Goal: Contribute content: Contribute content

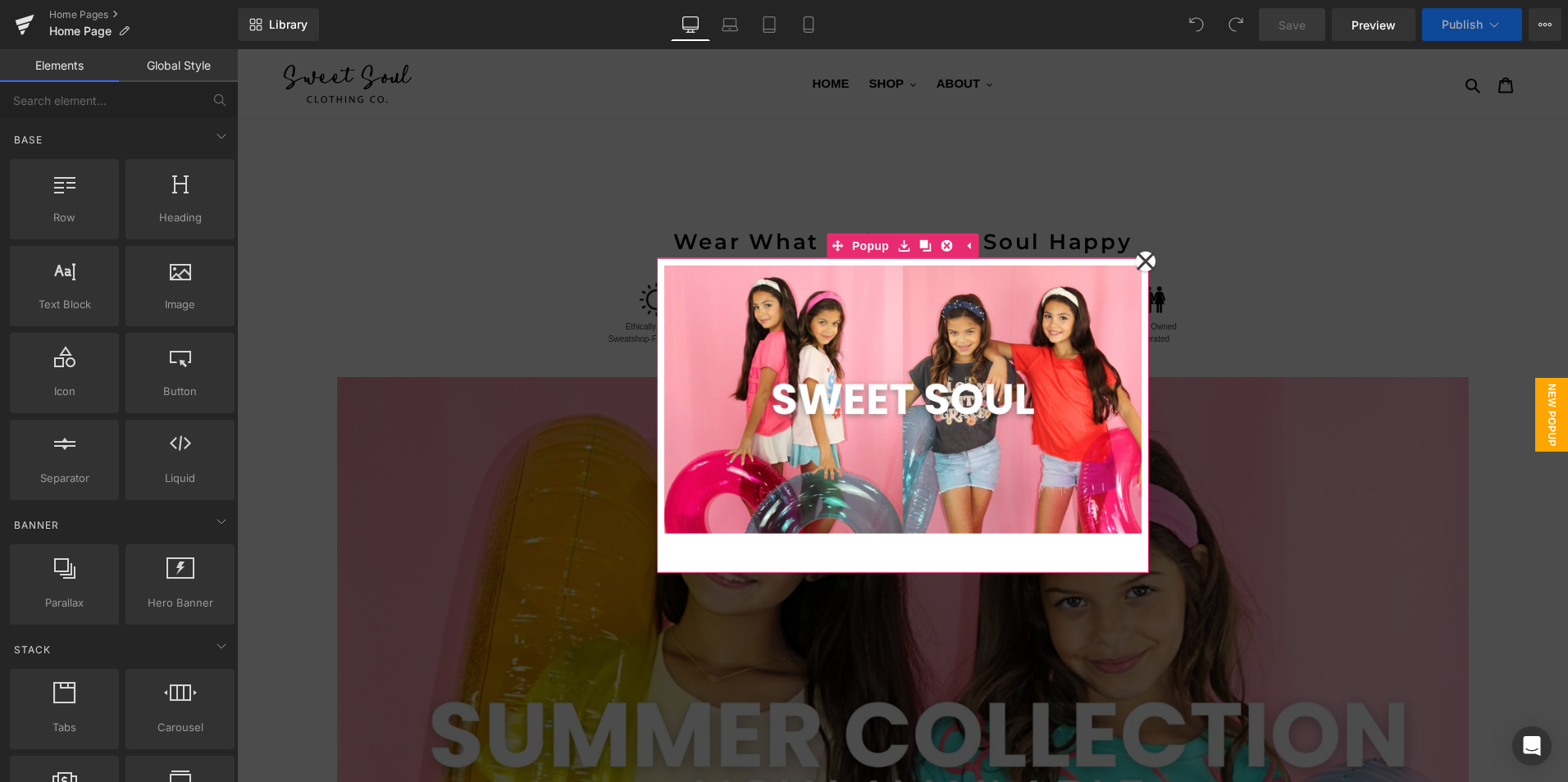
click at [1140, 258] on icon at bounding box center [1146, 261] width 20 height 82
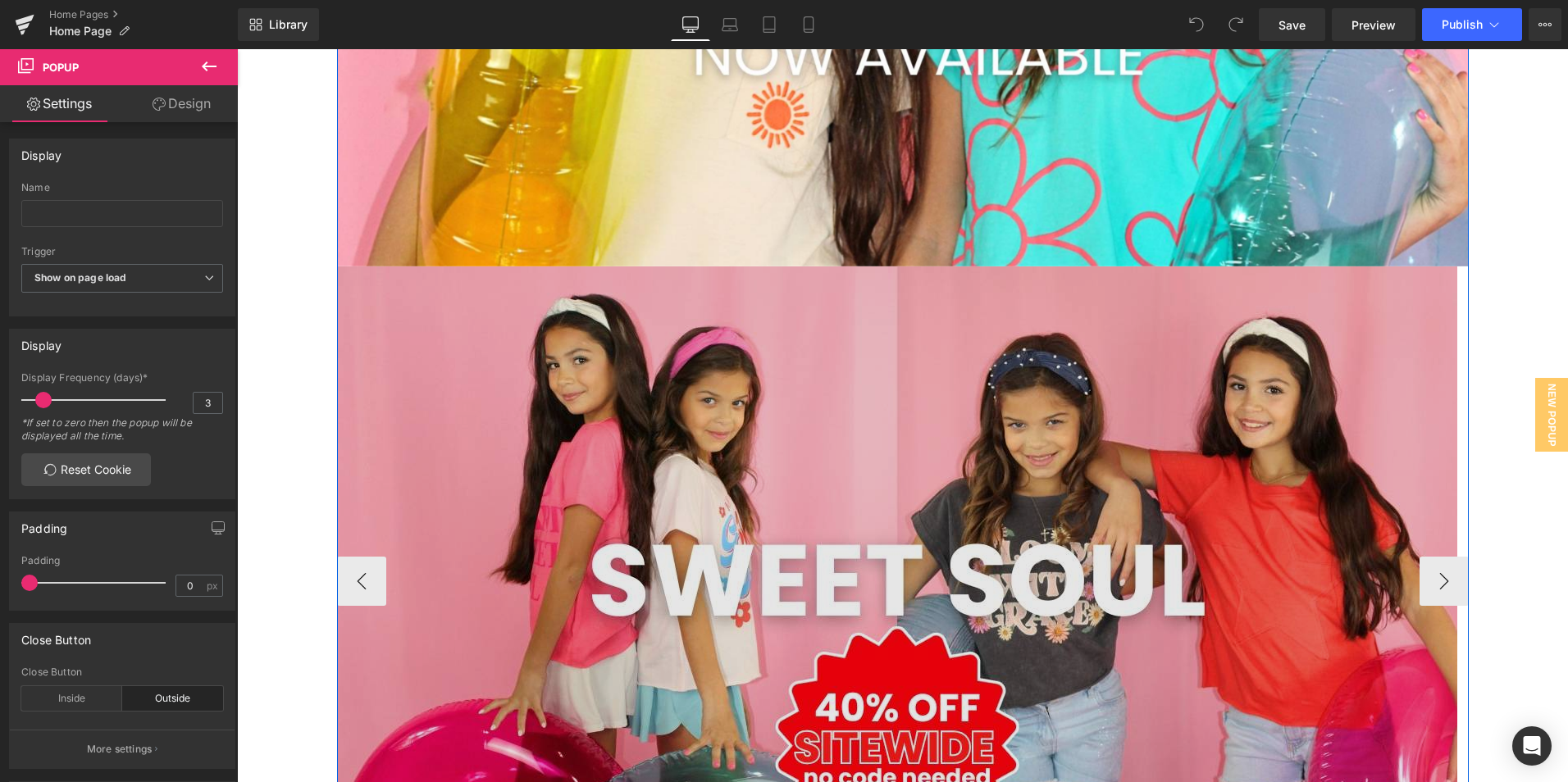
scroll to position [820, 0]
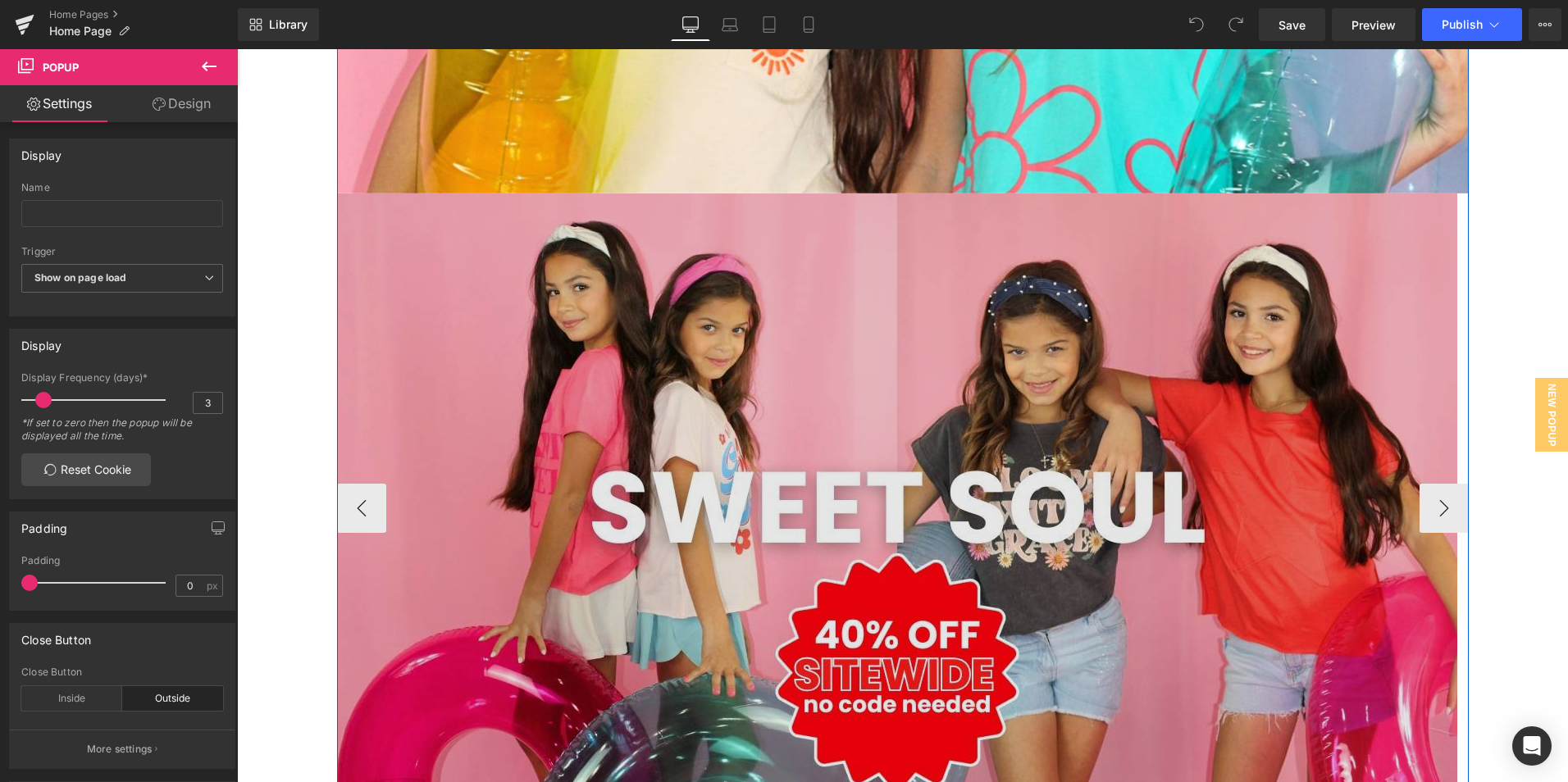
click at [825, 453] on img at bounding box center [897, 508] width 1120 height 629
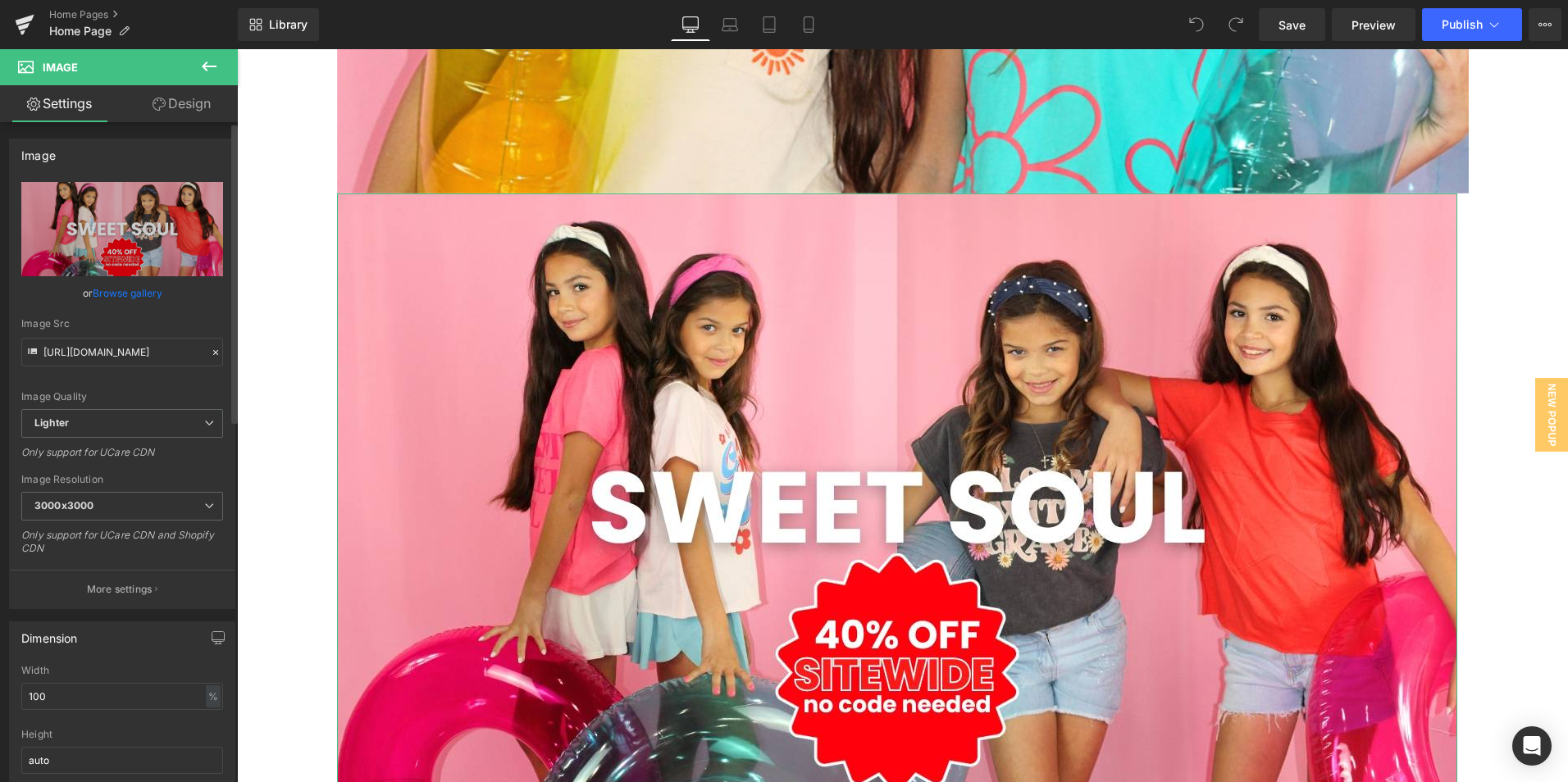
click at [129, 295] on link "Browse gallery" at bounding box center [128, 293] width 70 height 29
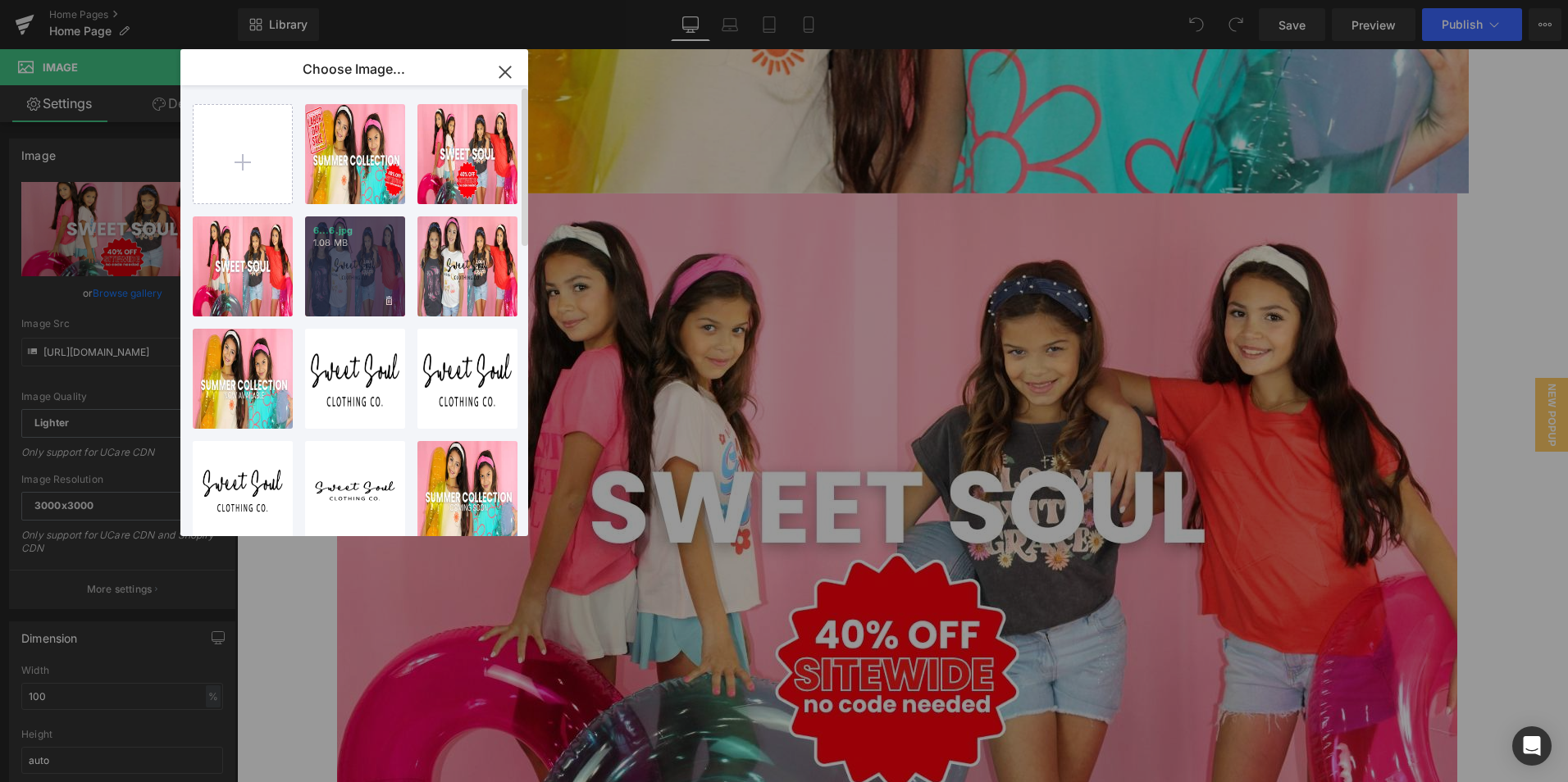
click at [382, 270] on div "6...6.jpg 1.08 MB" at bounding box center [355, 266] width 100 height 100
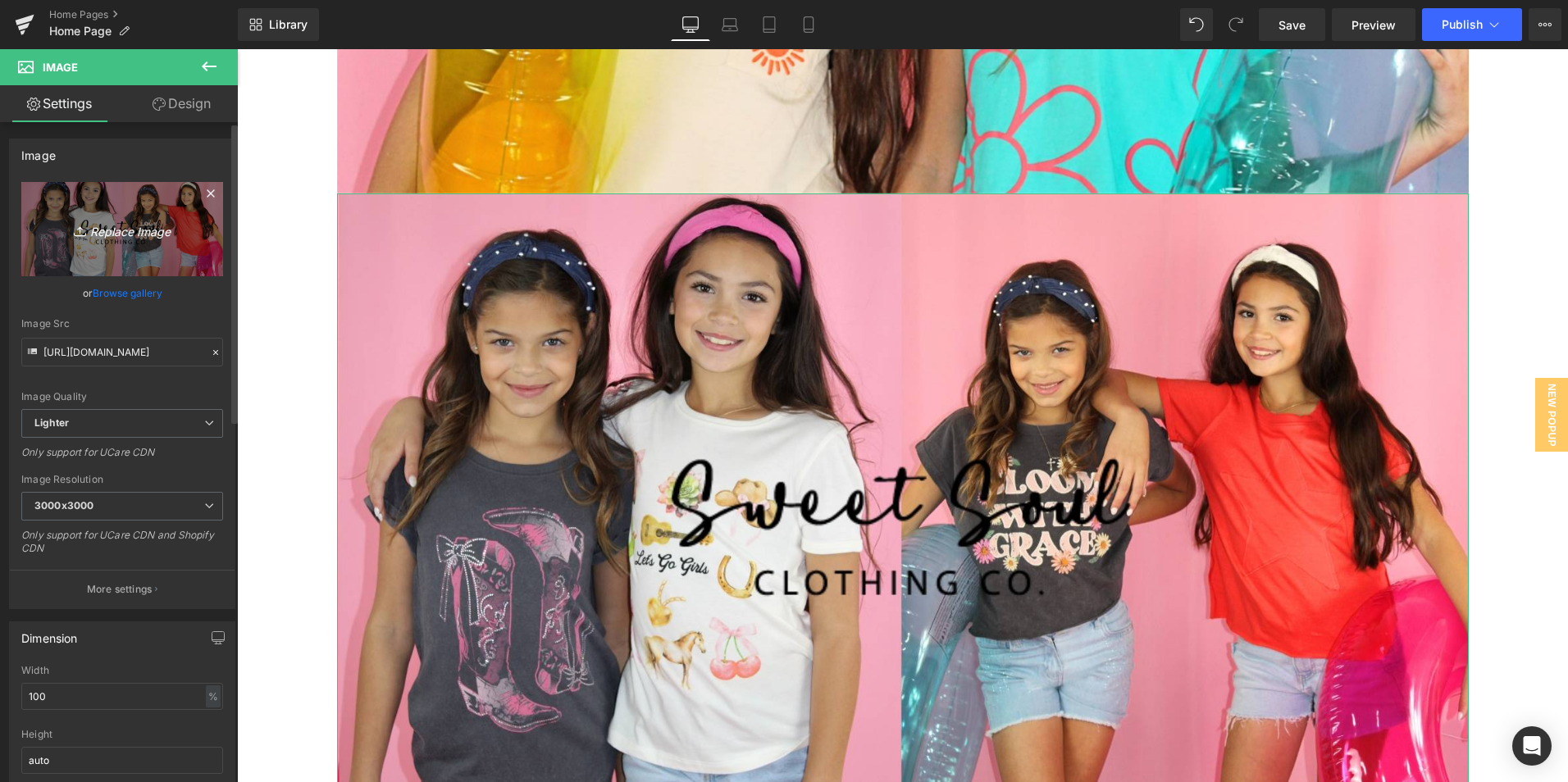
click at [136, 231] on icon "Replace Image" at bounding box center [123, 228] width 132 height 21
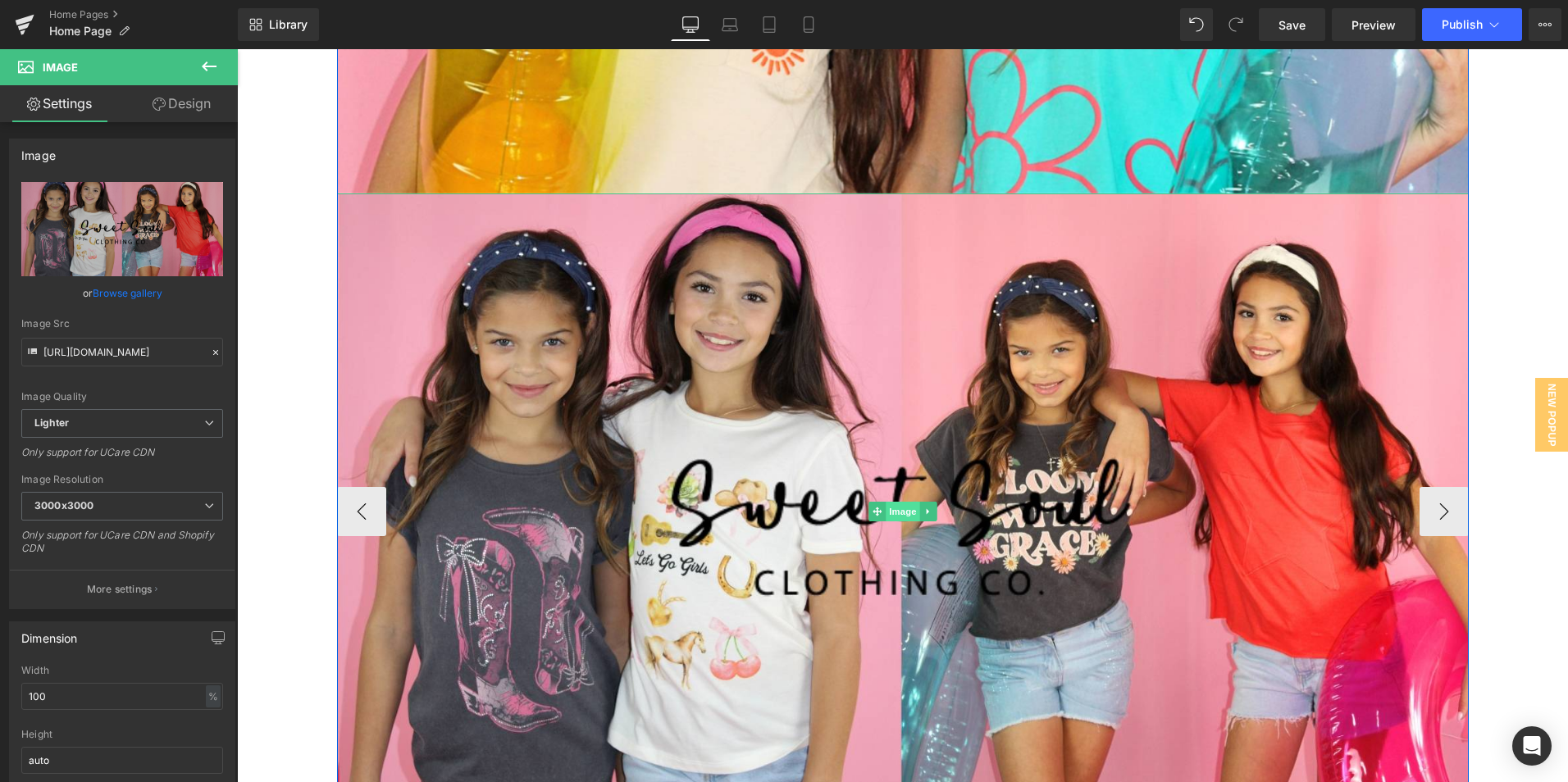
click at [886, 510] on span "Image" at bounding box center [903, 512] width 35 height 20
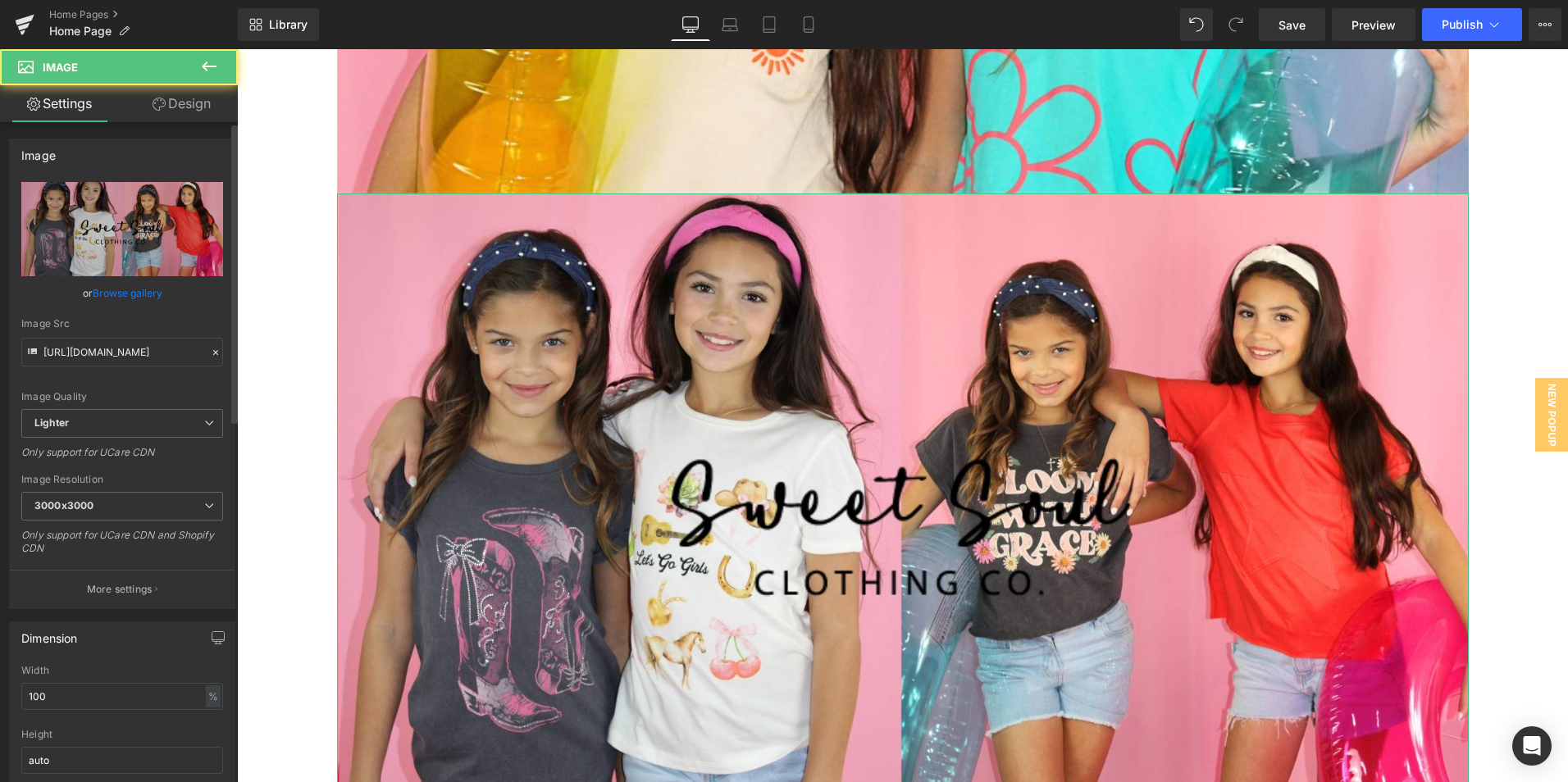
click at [109, 286] on link "Browse gallery" at bounding box center [128, 293] width 70 height 29
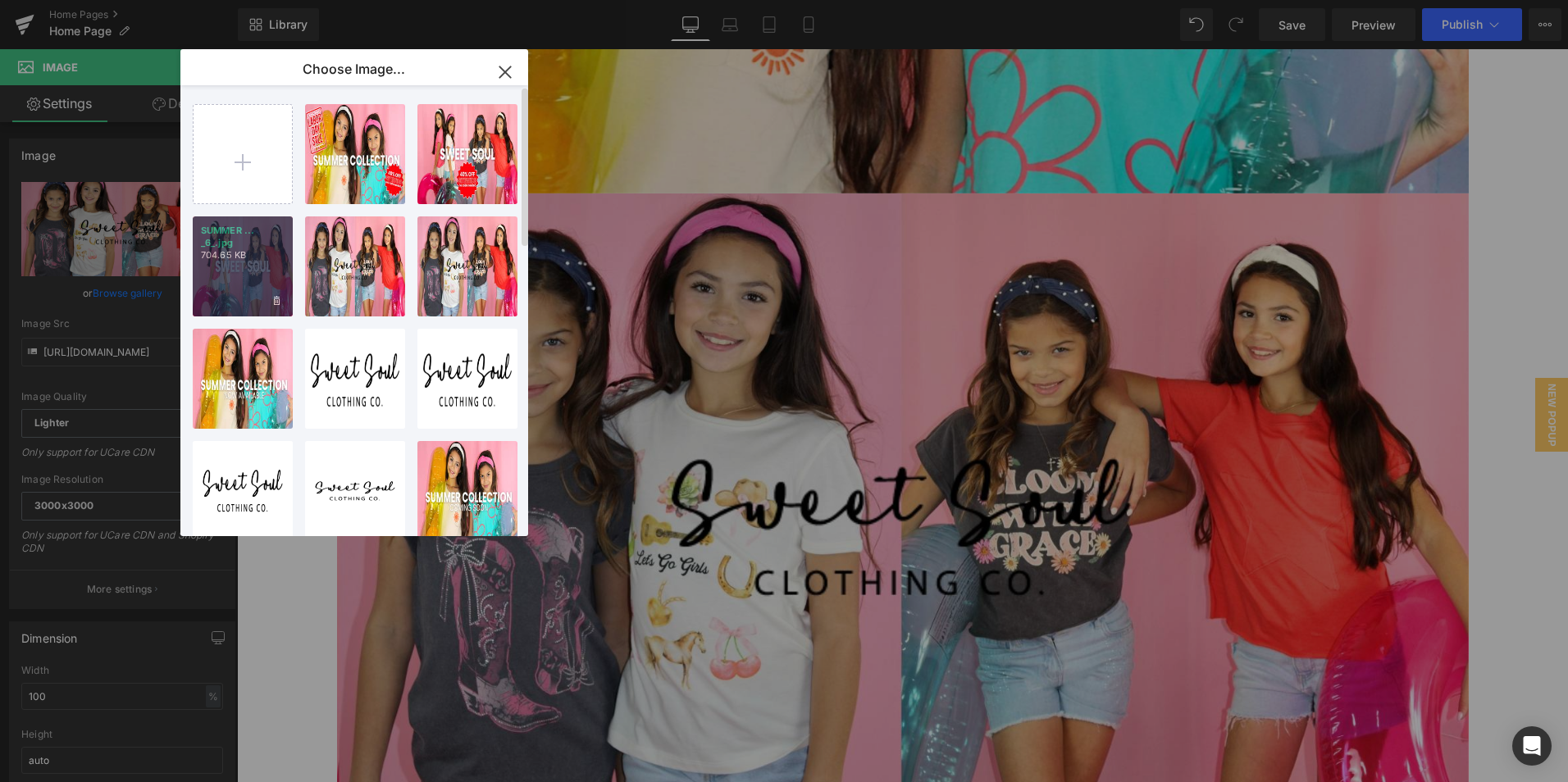
click at [251, 278] on div "SUMMER ... _6_.jpg 704.65 KB" at bounding box center [242, 266] width 100 height 100
type input "[URL][DOMAIN_NAME]"
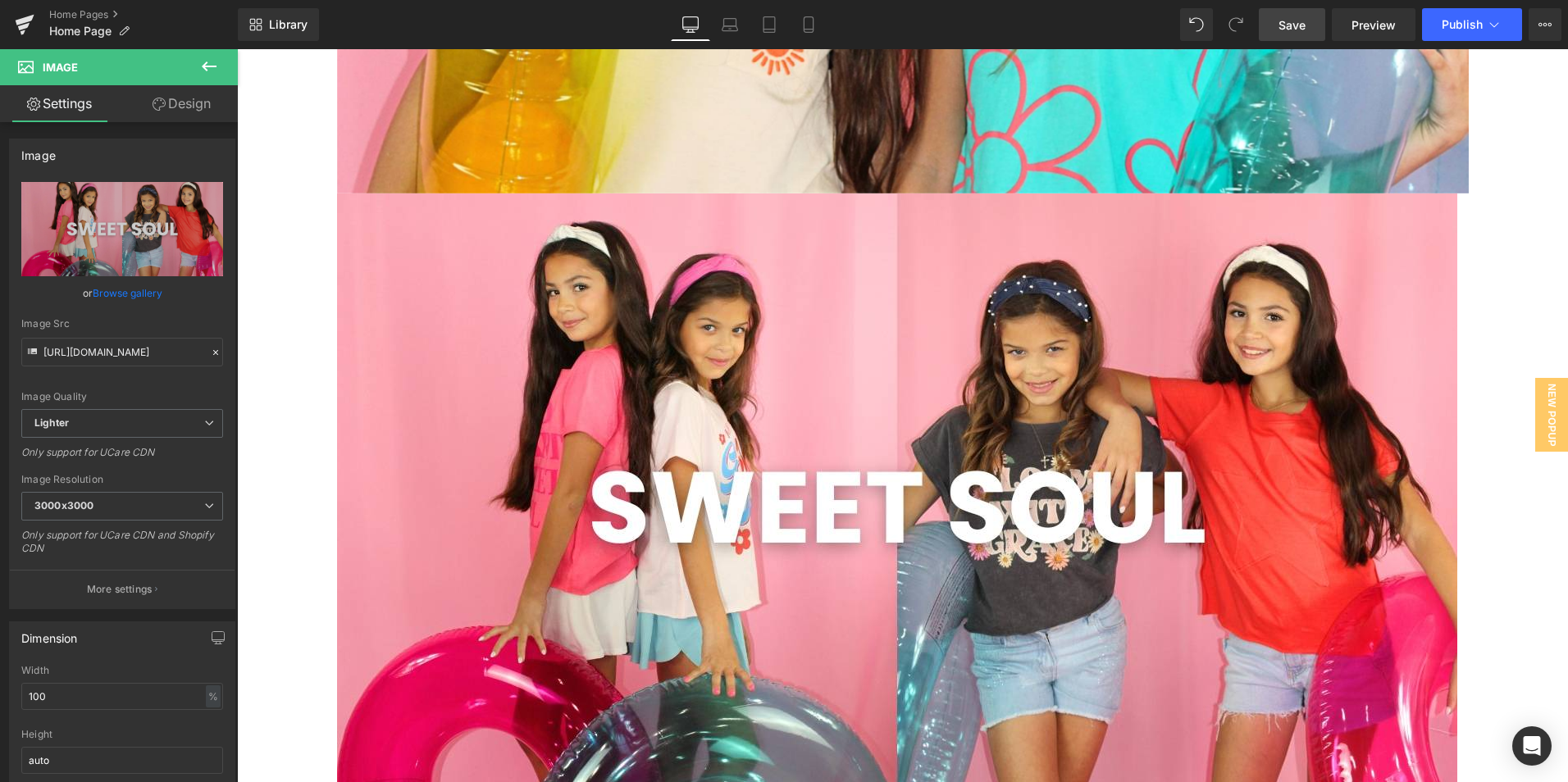
click at [1284, 14] on link "Save" at bounding box center [1292, 24] width 67 height 33
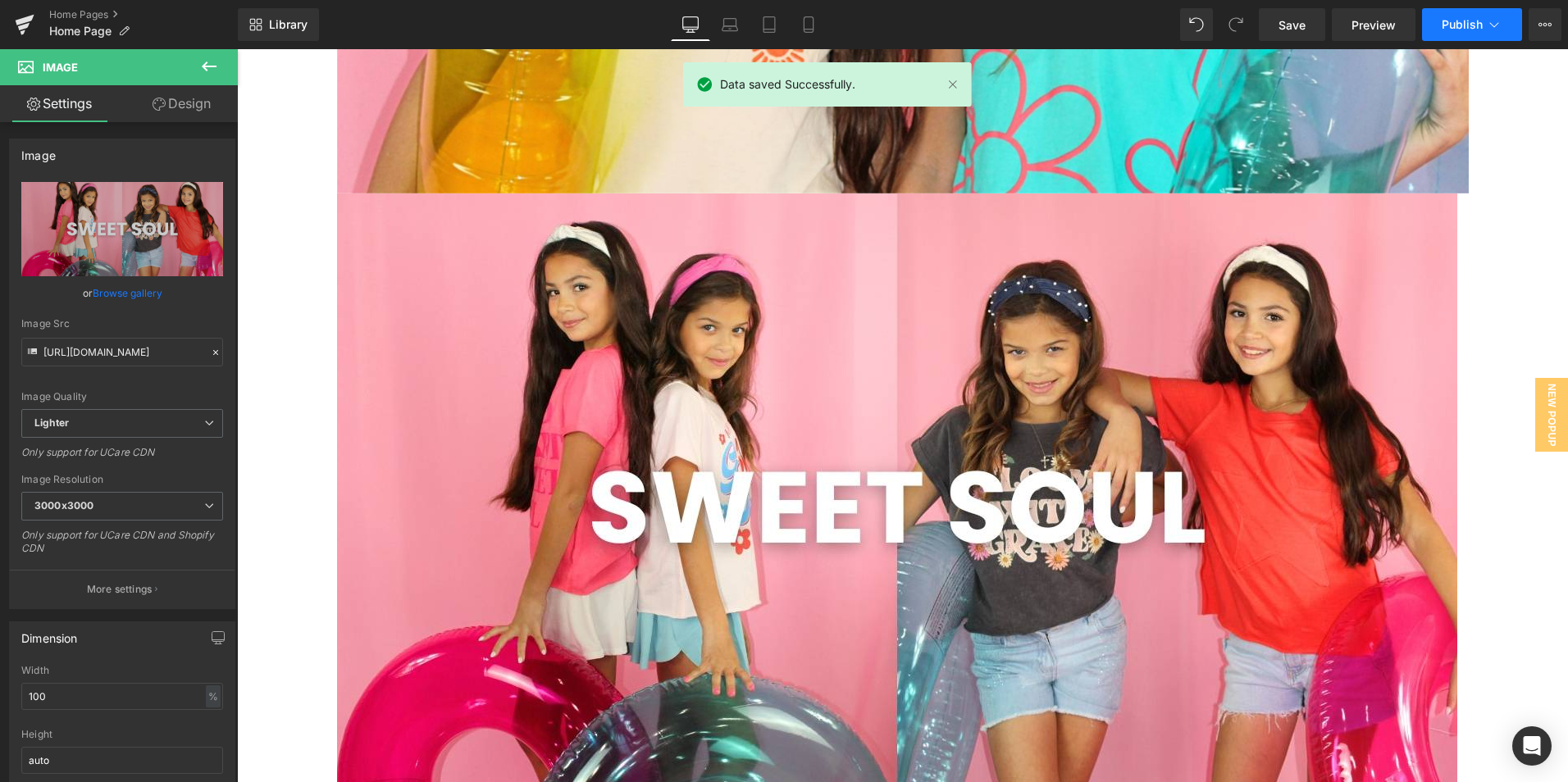
click at [1454, 21] on span "Publish" at bounding box center [1461, 24] width 41 height 13
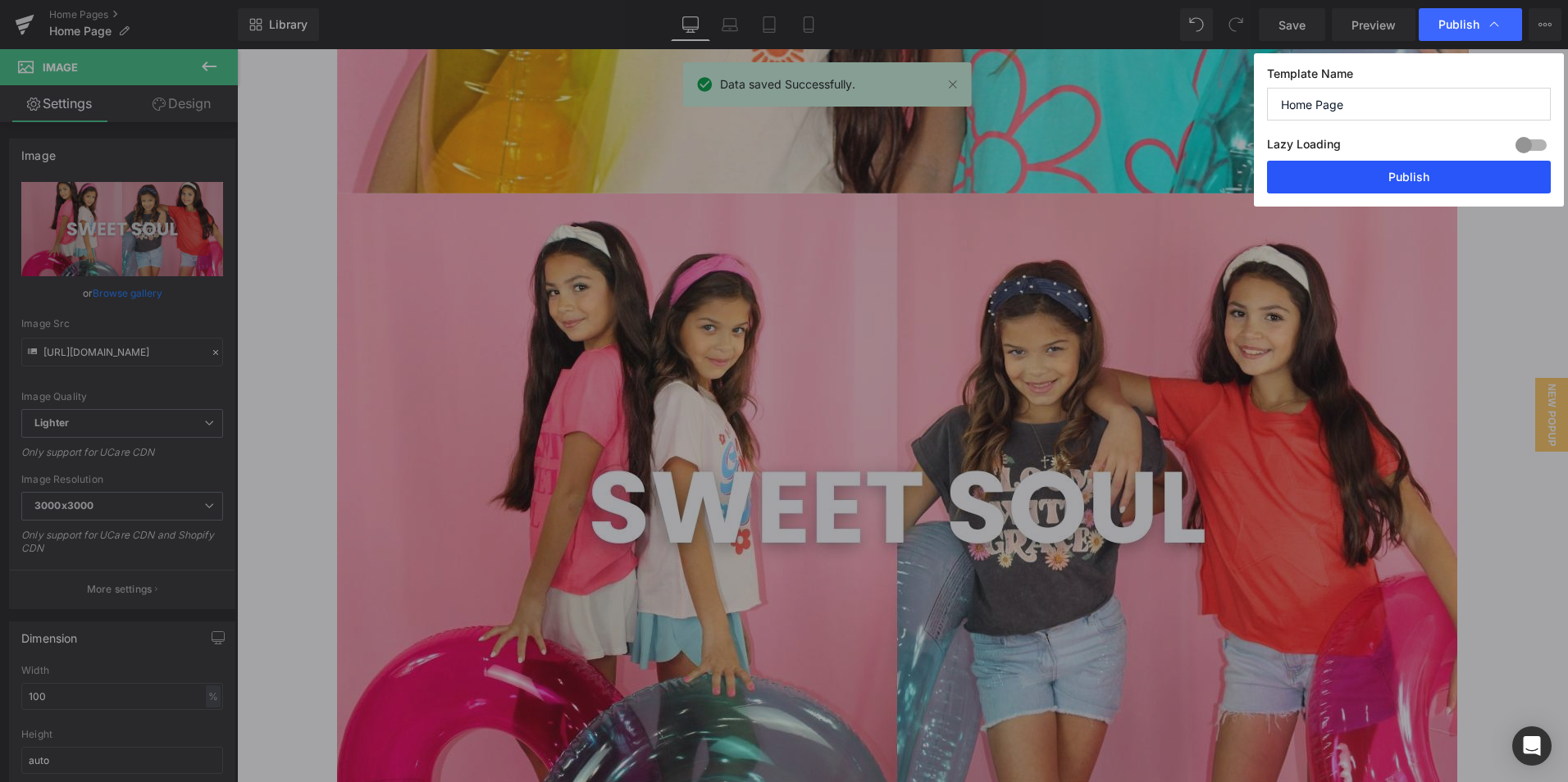
drag, startPoint x: 1365, startPoint y: 173, endPoint x: 1112, endPoint y: 723, distance: 605.4
click at [1365, 173] on button "Publish" at bounding box center [1408, 177] width 283 height 33
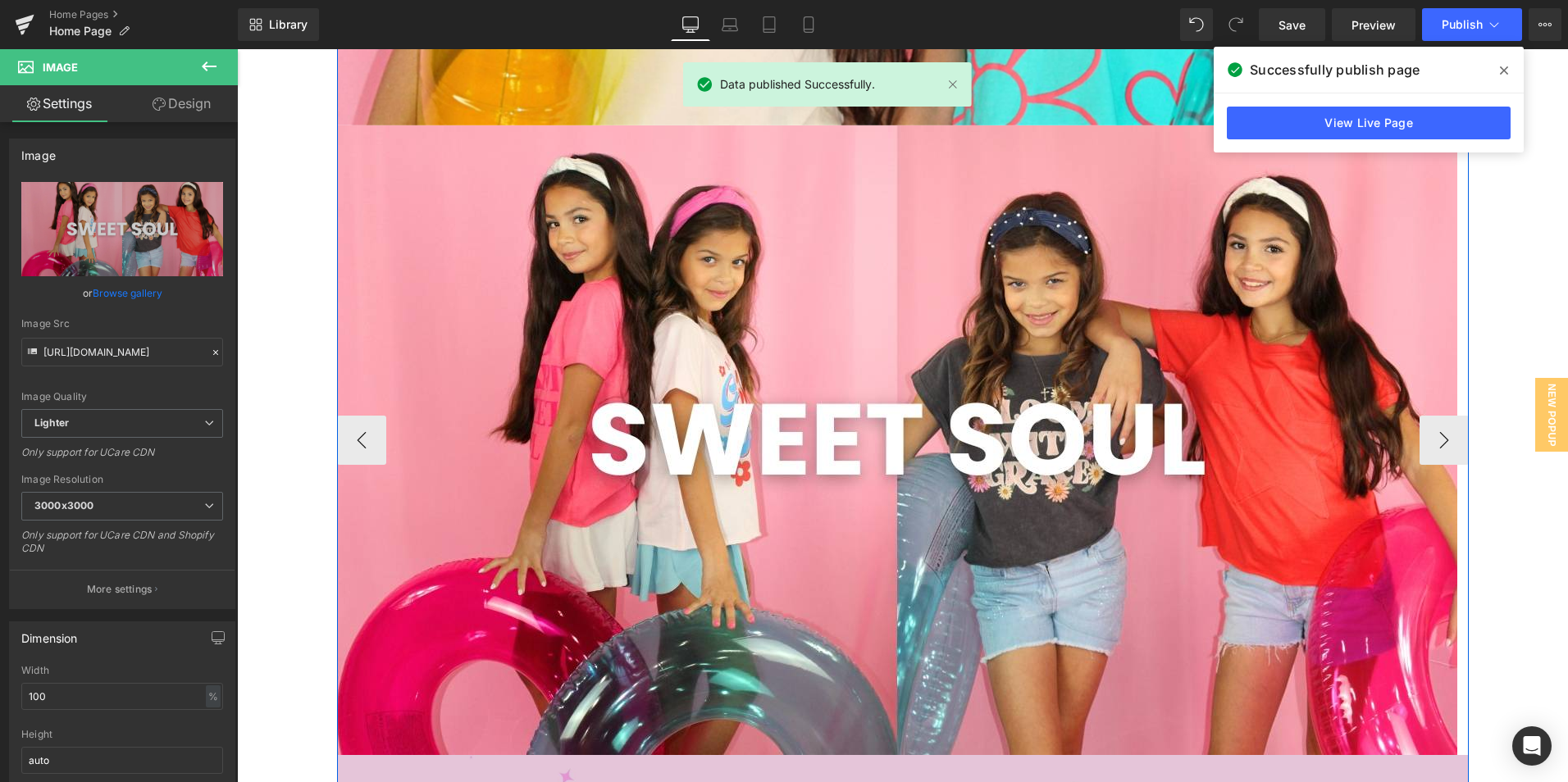
scroll to position [574, 0]
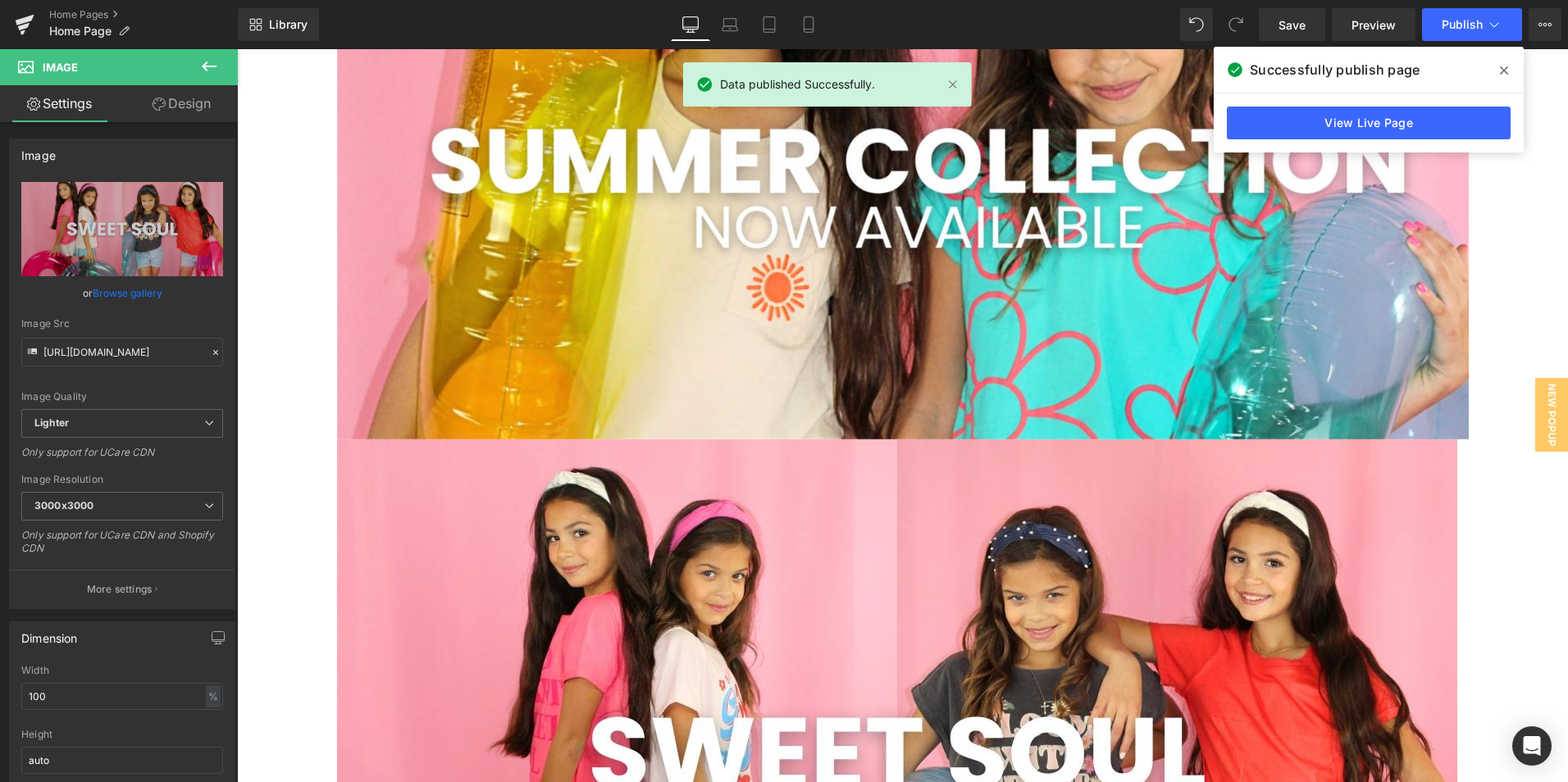
click at [1504, 72] on icon at bounding box center [1504, 71] width 8 height 8
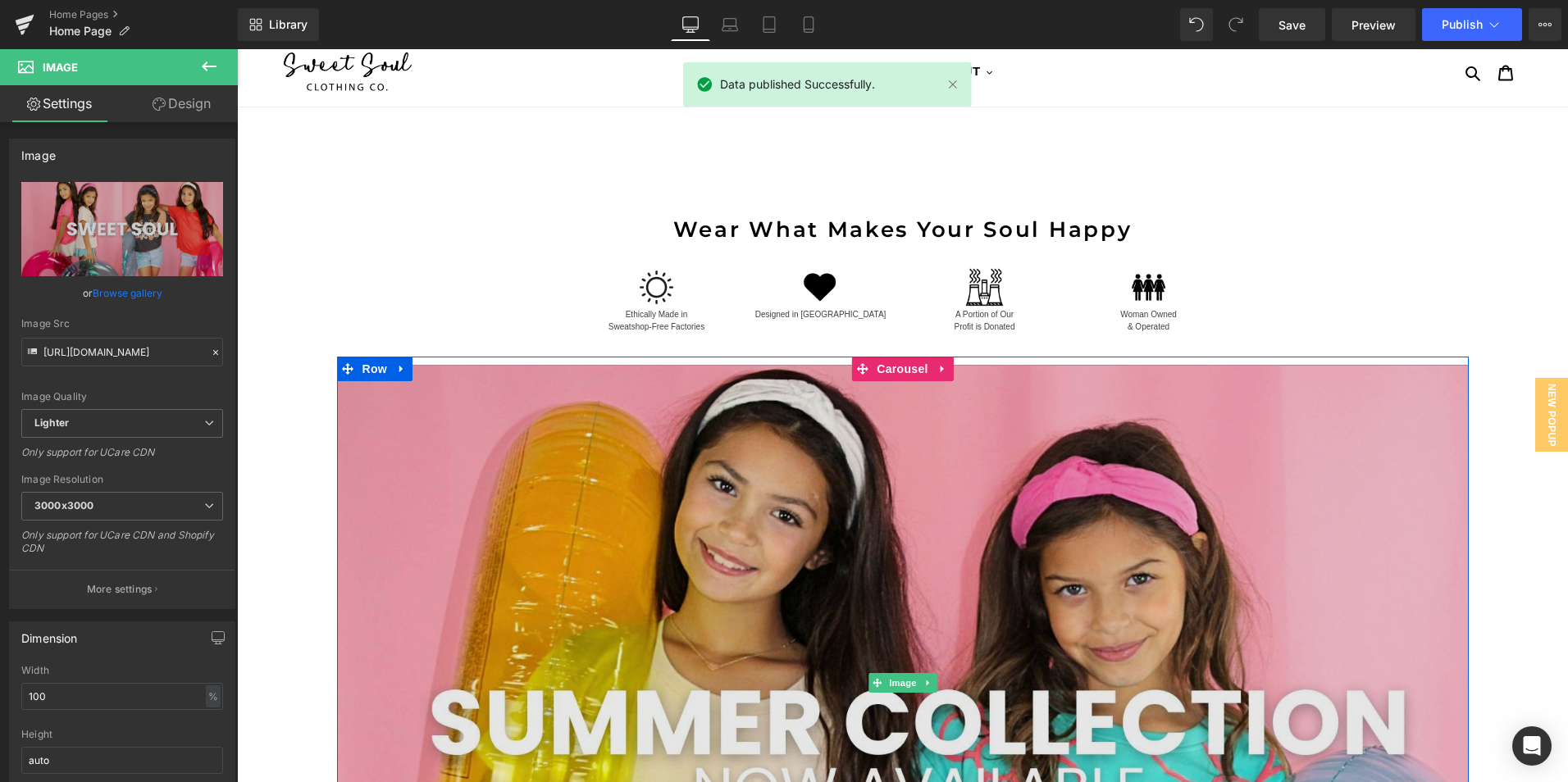
scroll to position [0, 0]
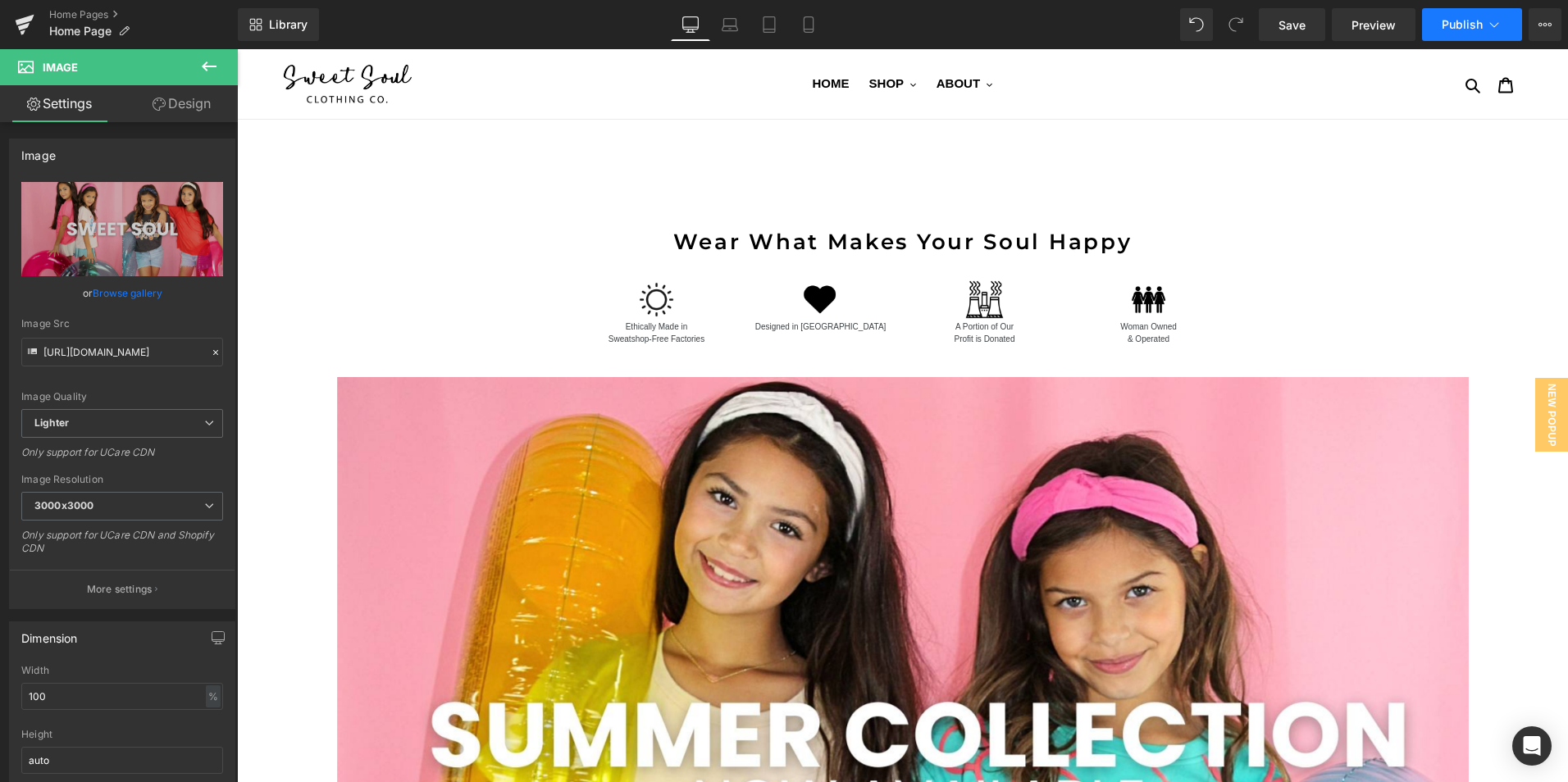
click at [1440, 21] on button "Publish" at bounding box center [1471, 24] width 100 height 33
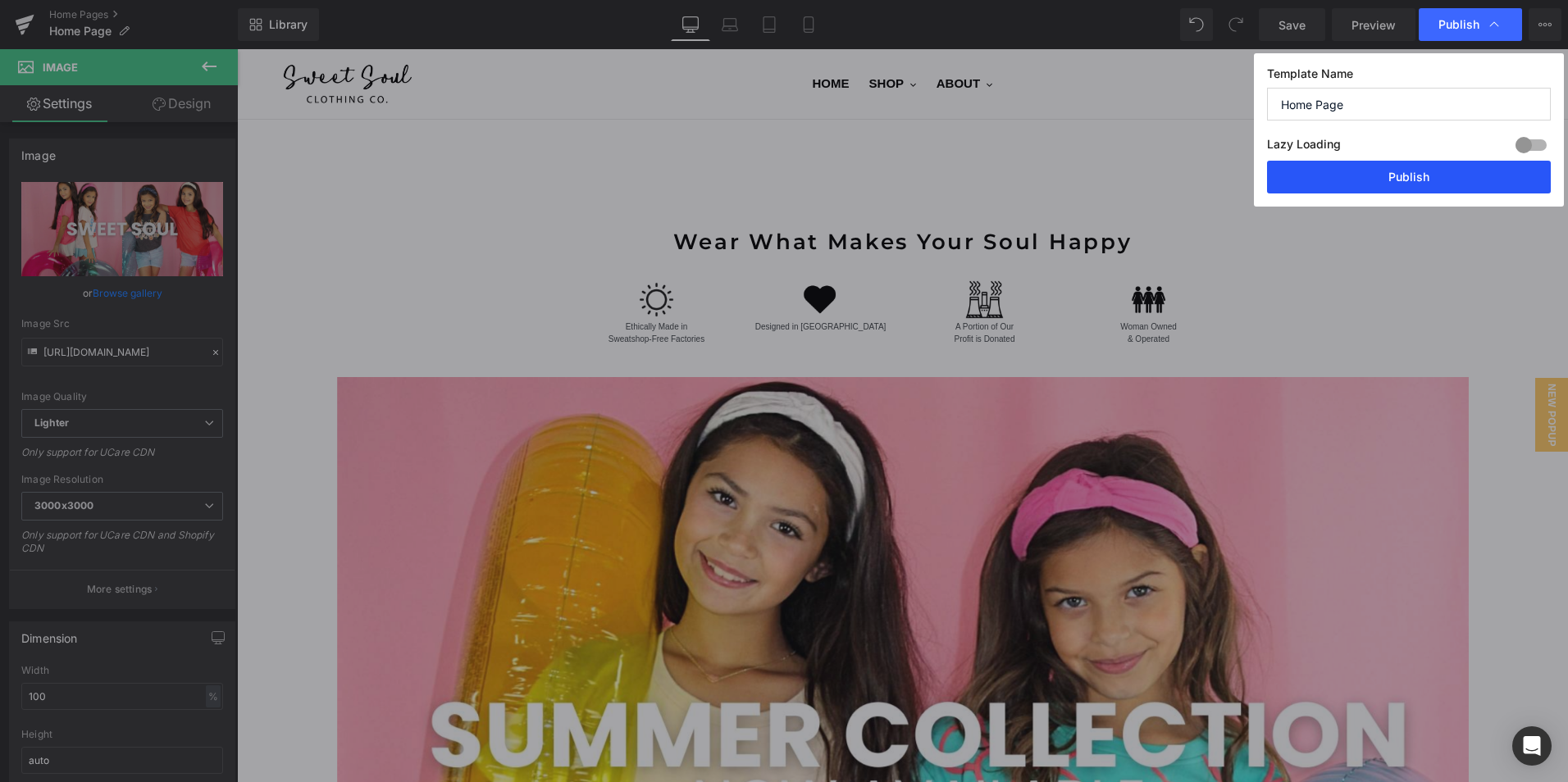
click at [1375, 176] on button "Publish" at bounding box center [1408, 177] width 283 height 33
